Goal: Information Seeking & Learning: Learn about a topic

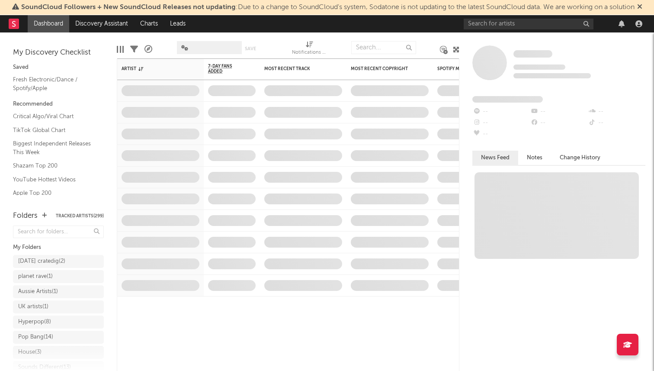
click at [502, 6] on span "SoundCloud Followers + New SoundCloud Releases not updating : Due to a change t…" at bounding box center [327, 7] width 613 height 7
click at [498, 24] on input "text" at bounding box center [528, 24] width 130 height 11
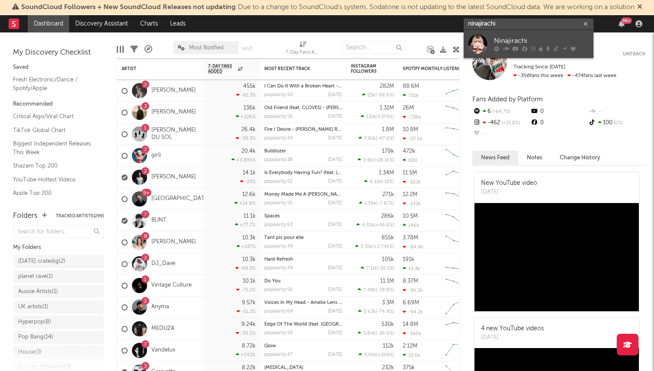
type input "ninajirachi"
click at [512, 35] on link "Ninajirachi" at bounding box center [528, 44] width 130 height 28
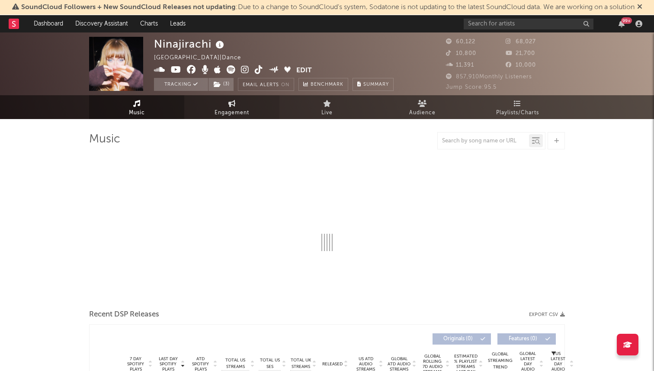
click at [211, 112] on link "Engagement" at bounding box center [231, 107] width 95 height 24
select select "1w"
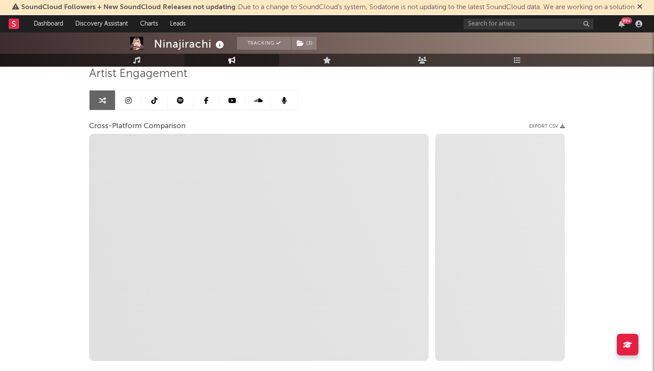
scroll to position [66, 0]
select select "1m"
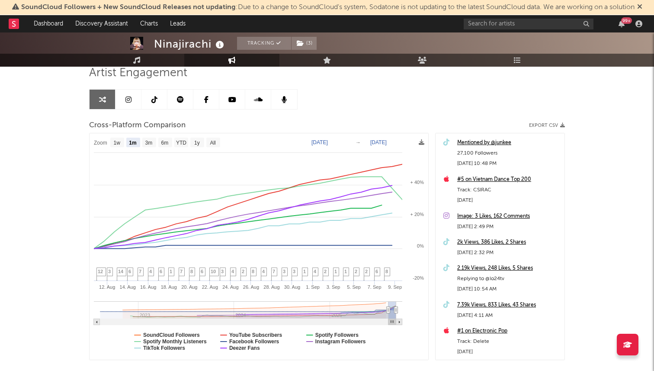
click at [640, 9] on icon at bounding box center [639, 6] width 5 height 7
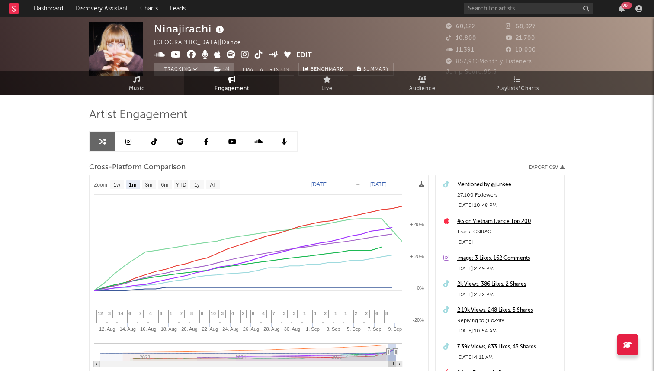
scroll to position [0, 0]
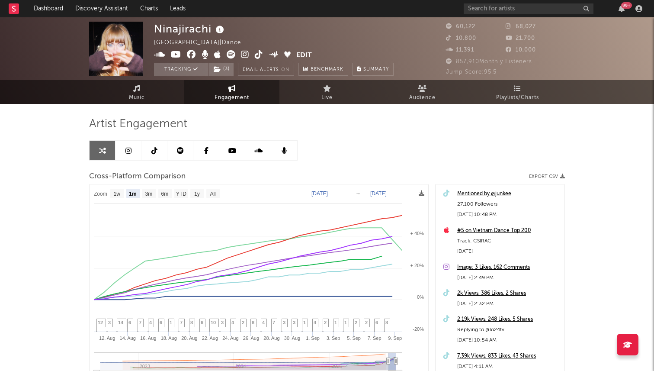
click at [136, 153] on link at bounding box center [128, 150] width 26 height 19
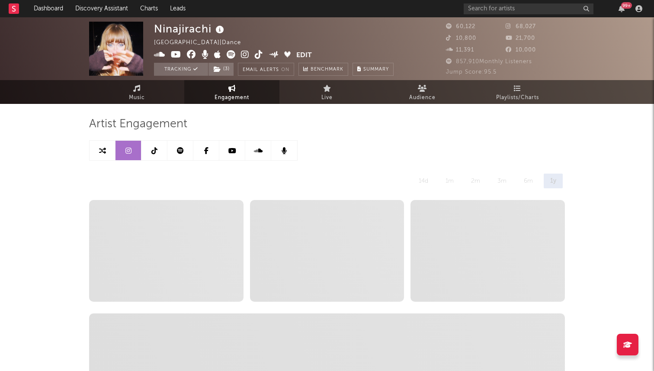
select select "6m"
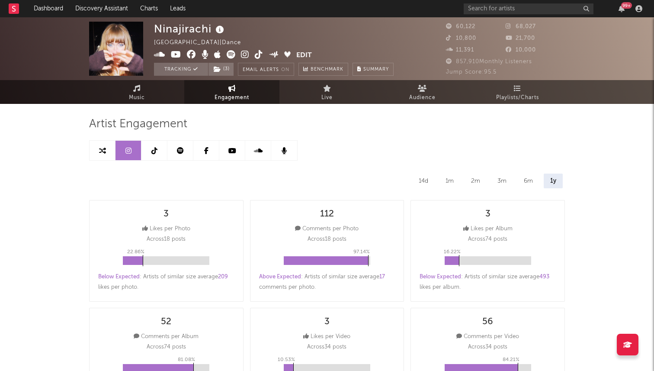
click at [152, 147] on icon at bounding box center [154, 150] width 6 height 7
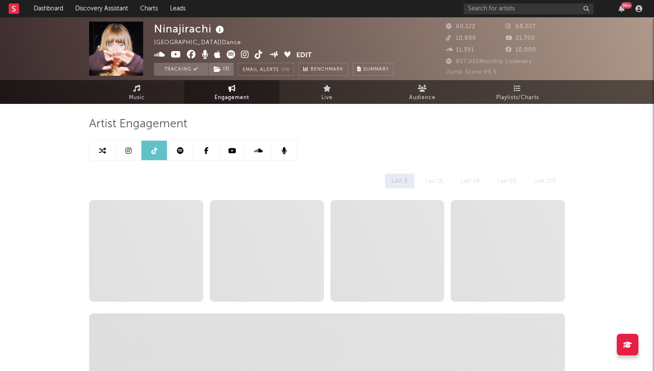
select select "6m"
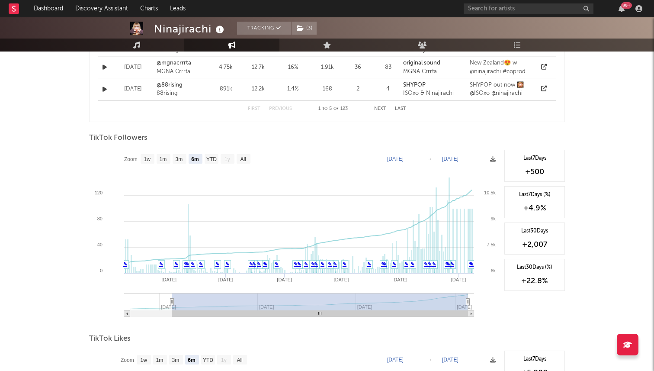
scroll to position [781, 0]
